Goal: Task Accomplishment & Management: Use online tool/utility

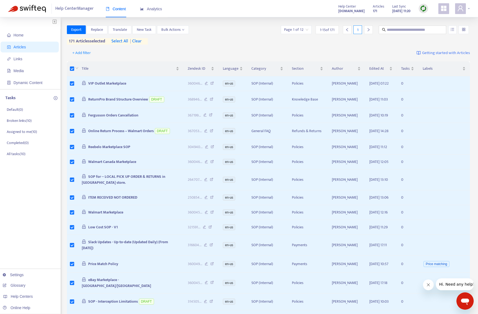
click at [469, 7] on div at bounding box center [462, 8] width 15 height 11
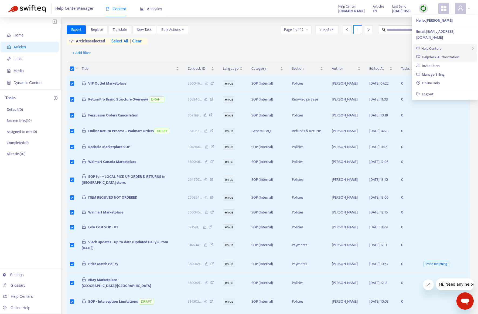
click at [437, 45] on span "Help Centers" at bounding box center [431, 48] width 20 height 6
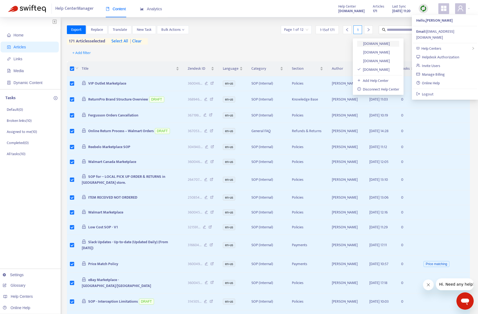
click at [380, 43] on link "[DOMAIN_NAME]" at bounding box center [373, 43] width 33 height 6
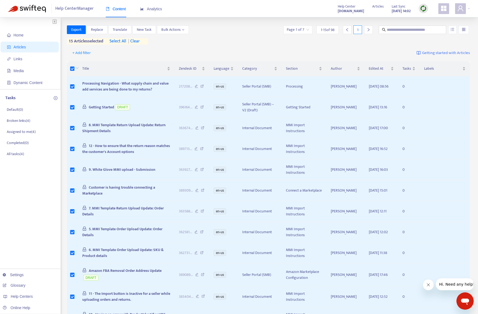
click at [118, 40] on span "select all" at bounding box center [118, 41] width 17 height 6
click at [80, 30] on span "Export" at bounding box center [76, 30] width 10 height 6
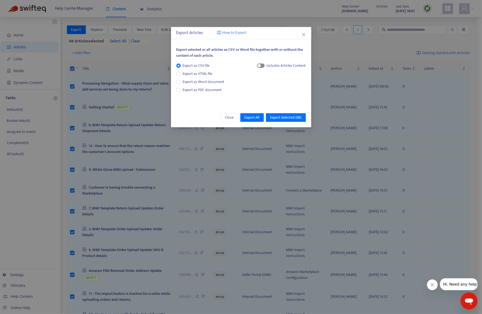
click at [262, 64] on span "button" at bounding box center [261, 65] width 8 height 4
click at [201, 88] on span "Export as PDF document" at bounding box center [202, 90] width 39 height 6
click at [256, 64] on span "button" at bounding box center [256, 65] width 8 height 4
click at [284, 117] on span "Export Selected ( 98 )" at bounding box center [285, 117] width 31 height 6
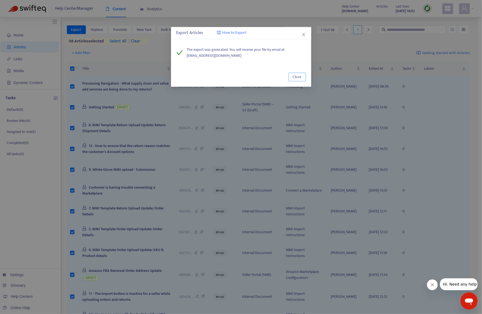
click at [298, 78] on span "Close" at bounding box center [297, 77] width 9 height 6
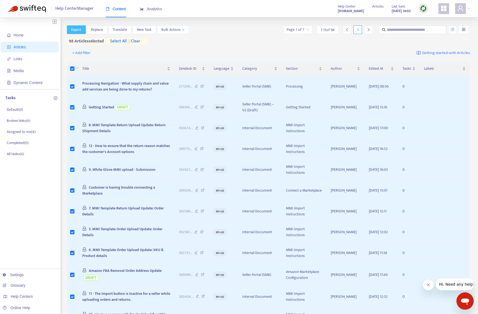
click at [71, 30] on span "Export" at bounding box center [76, 30] width 10 height 6
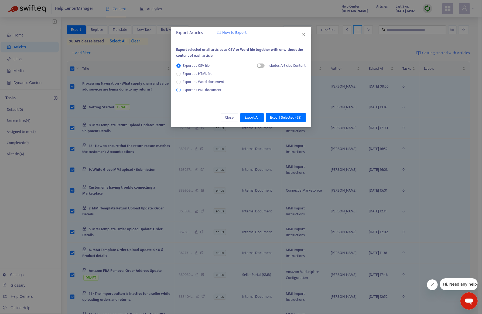
click at [189, 89] on span "Export as PDF document" at bounding box center [202, 90] width 39 height 6
click at [256, 66] on span "button" at bounding box center [256, 65] width 8 height 4
click at [292, 117] on span "Export Selected ( 98 )" at bounding box center [285, 117] width 31 height 6
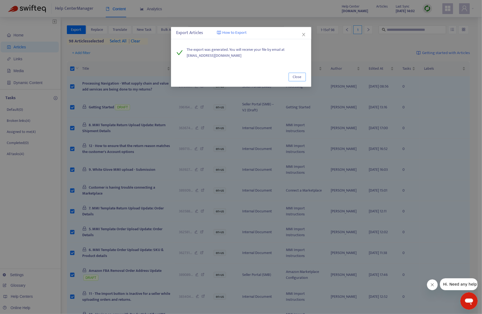
click at [297, 79] on span "Close" at bounding box center [297, 77] width 9 height 6
